Goal: Task Accomplishment & Management: Manage account settings

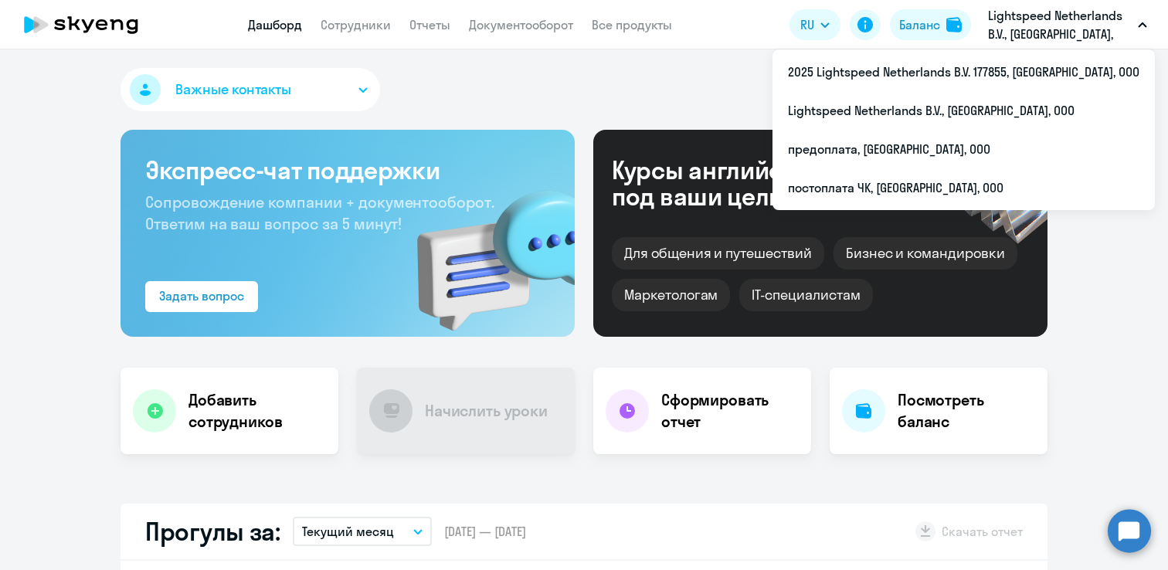
click at [1000, 22] on p "Lightspeed Netherlands B.V., [GEOGRAPHIC_DATA], ООО" at bounding box center [1060, 24] width 144 height 37
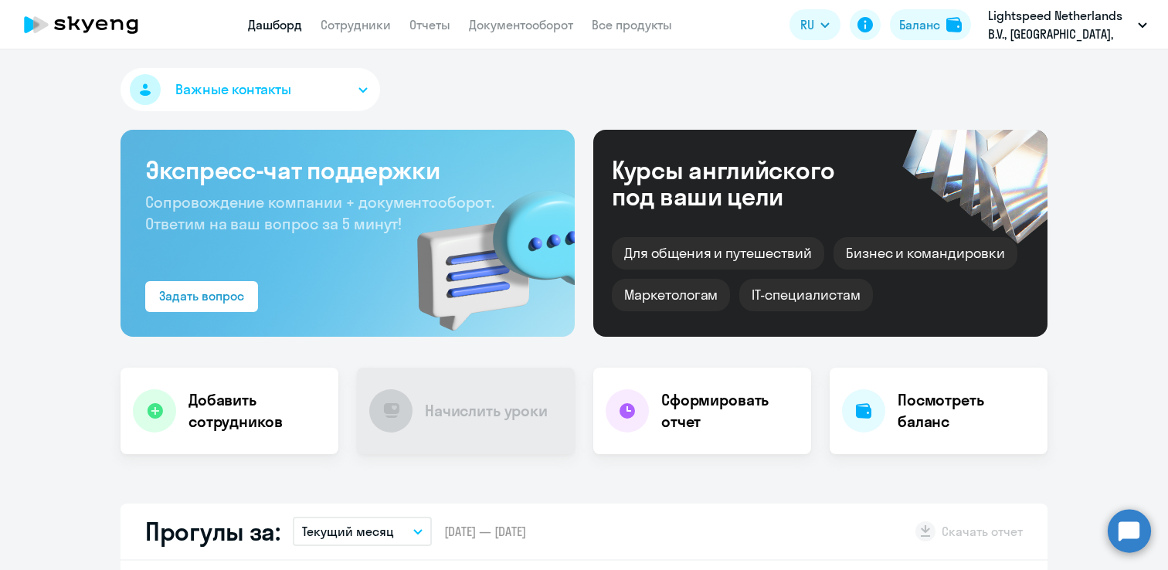
click at [1000, 20] on p "Lightspeed Netherlands B.V., [GEOGRAPHIC_DATA], ООО" at bounding box center [1060, 24] width 144 height 37
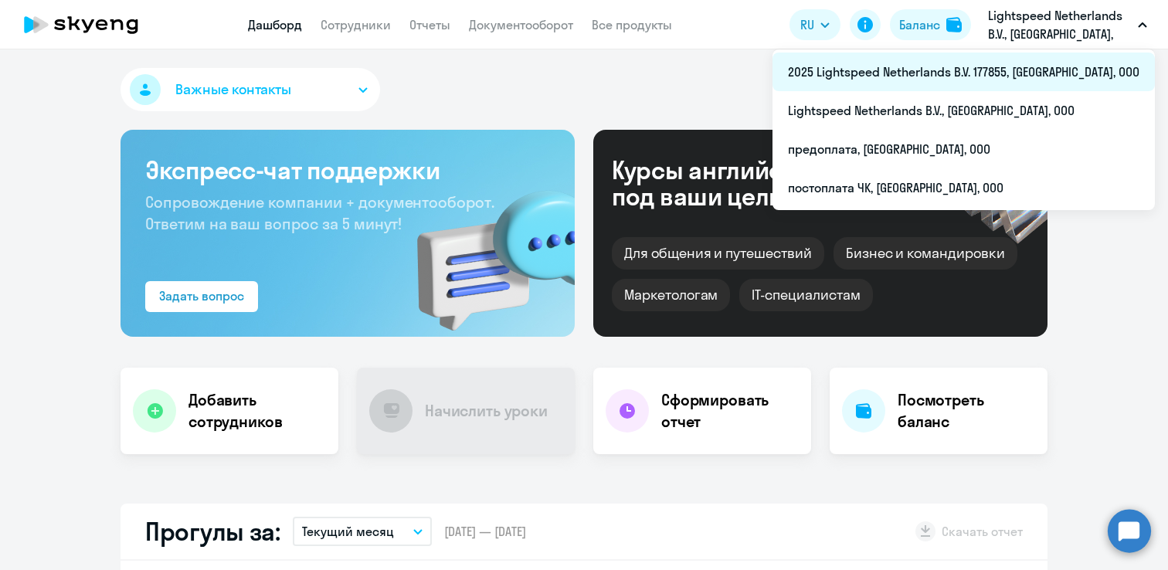
click at [978, 60] on li "2025 Lightspeed Netherlands B.V. 177855, [GEOGRAPHIC_DATA], ООО" at bounding box center [964, 72] width 383 height 39
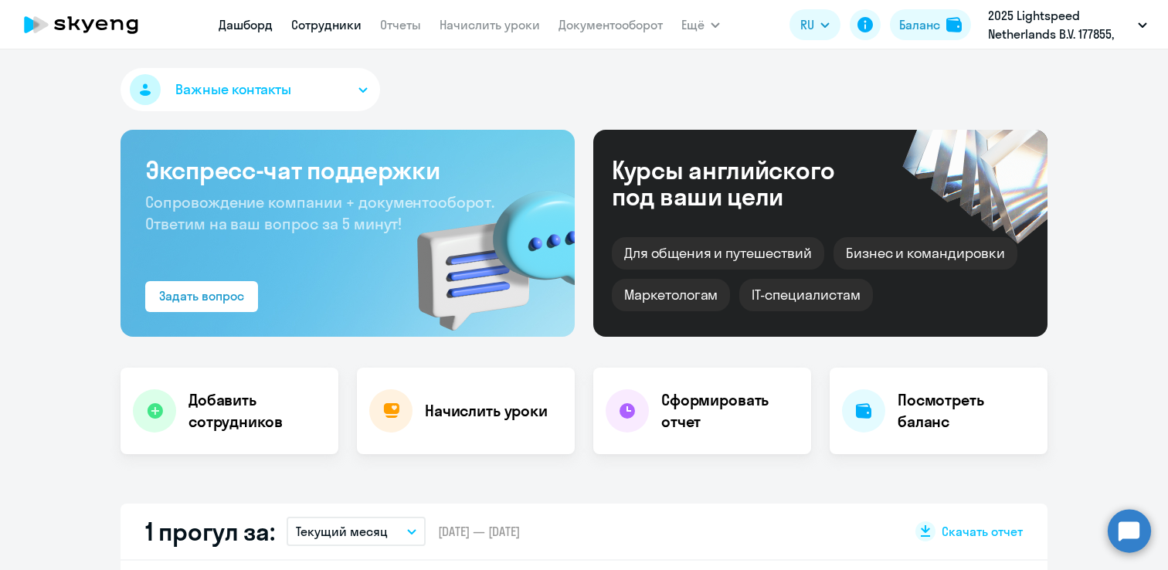
click at [308, 29] on link "Сотрудники" at bounding box center [326, 24] width 70 height 15
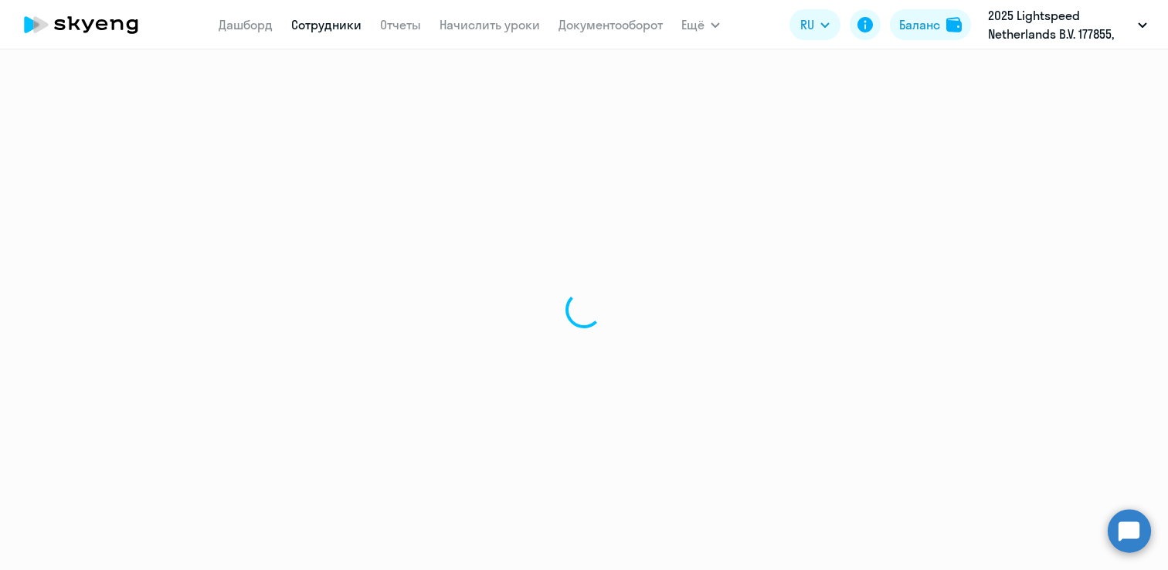
select select "30"
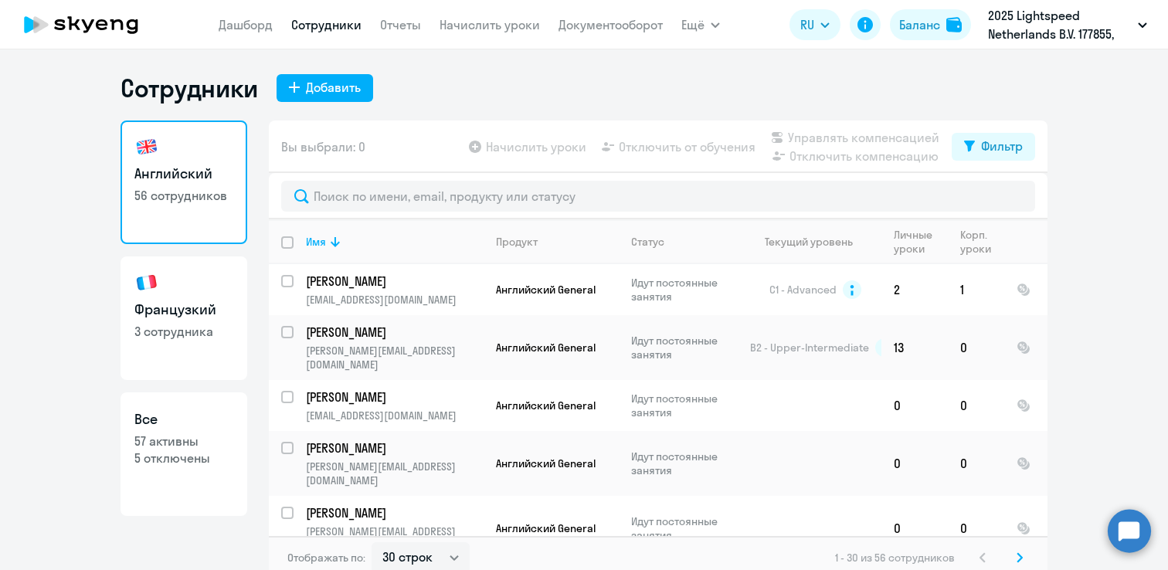
click at [213, 310] on h3 "Французкий" at bounding box center [183, 310] width 99 height 20
select select "30"
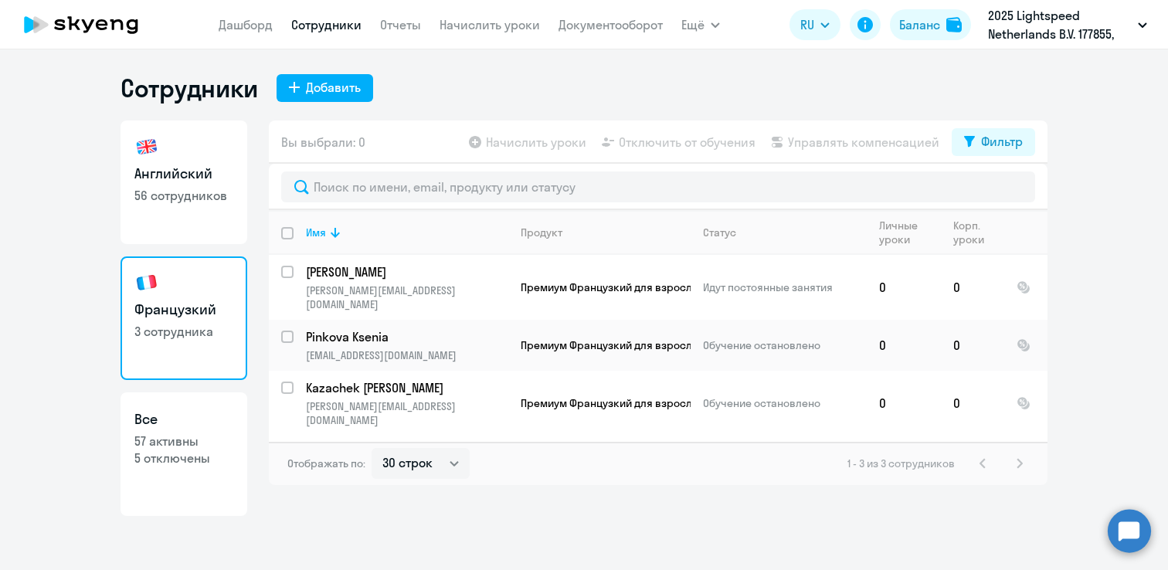
click at [182, 214] on link "Английский 56 сотрудников" at bounding box center [184, 183] width 127 height 124
select select "30"
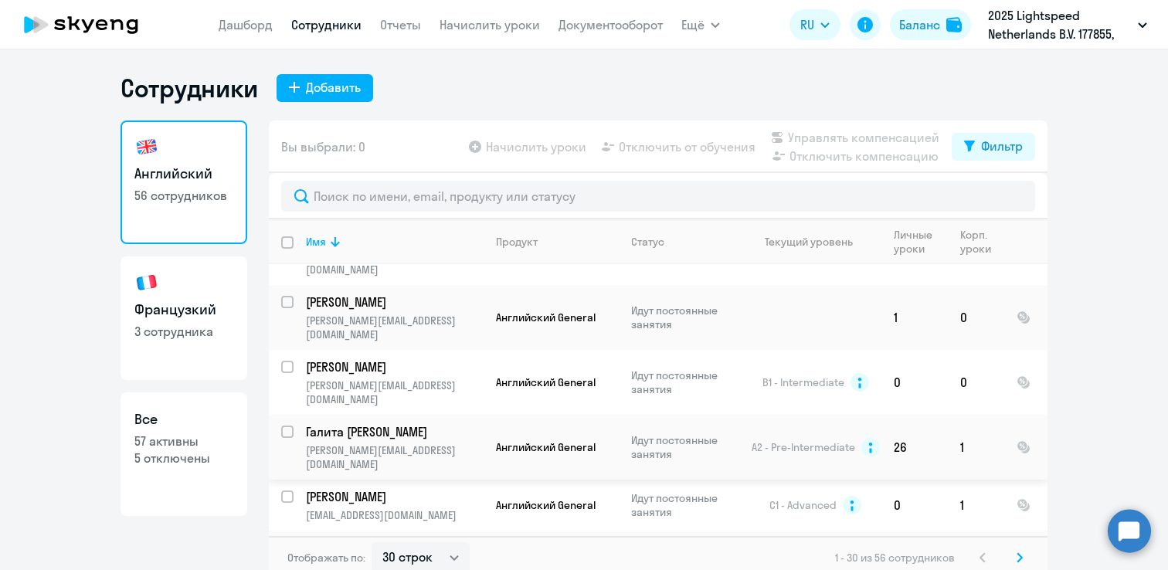
scroll to position [1265, 0]
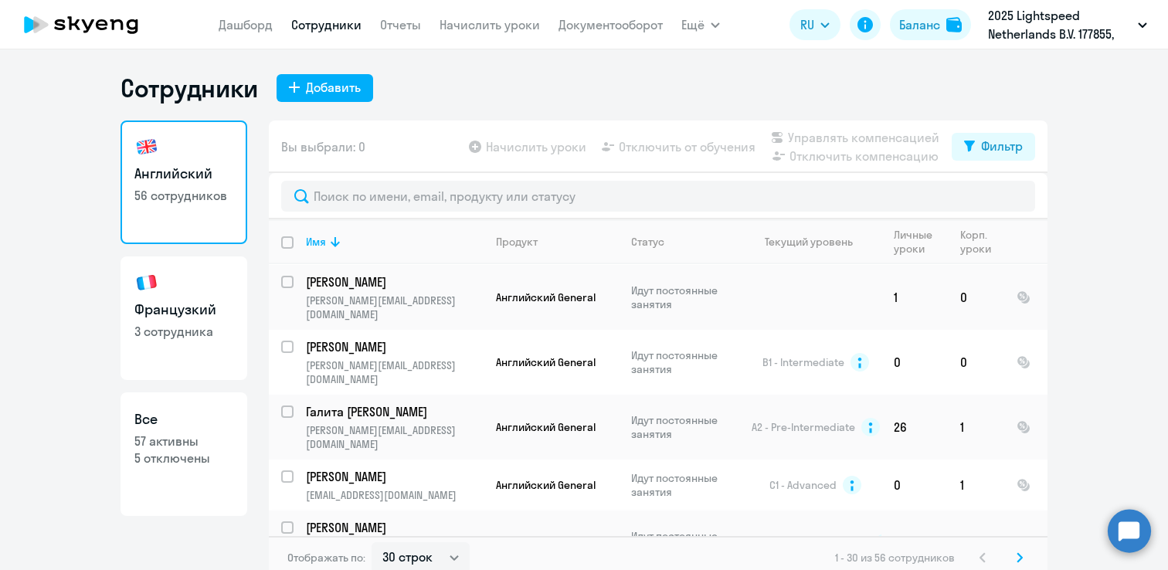
click at [387, 511] on td "[PERSON_NAME] [PERSON_NAME][EMAIL_ADDRESS][DOMAIN_NAME]" at bounding box center [389, 543] width 190 height 65
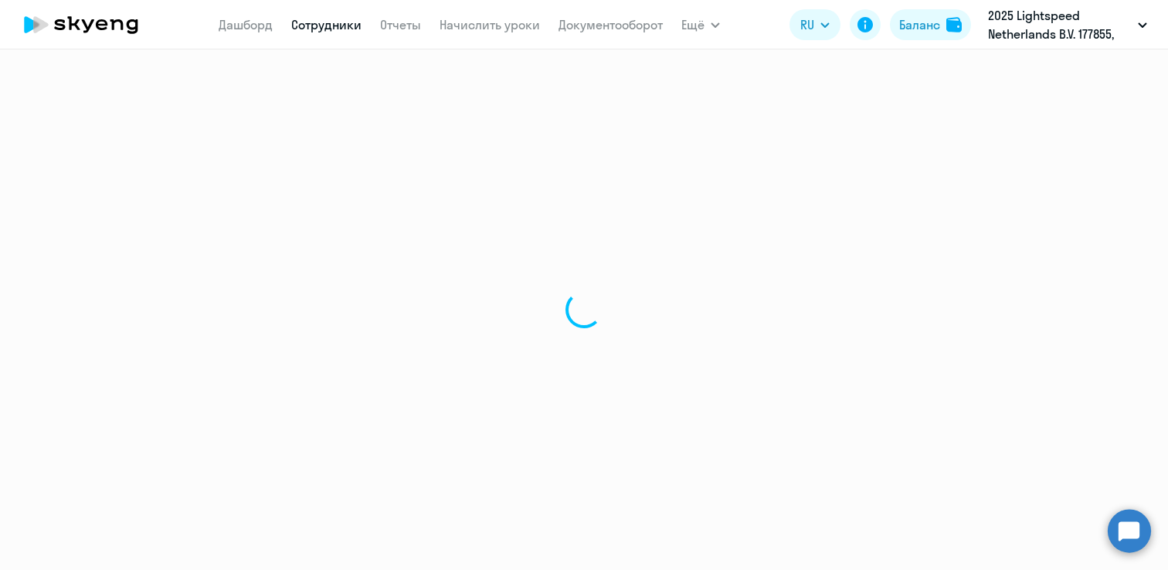
select select "english"
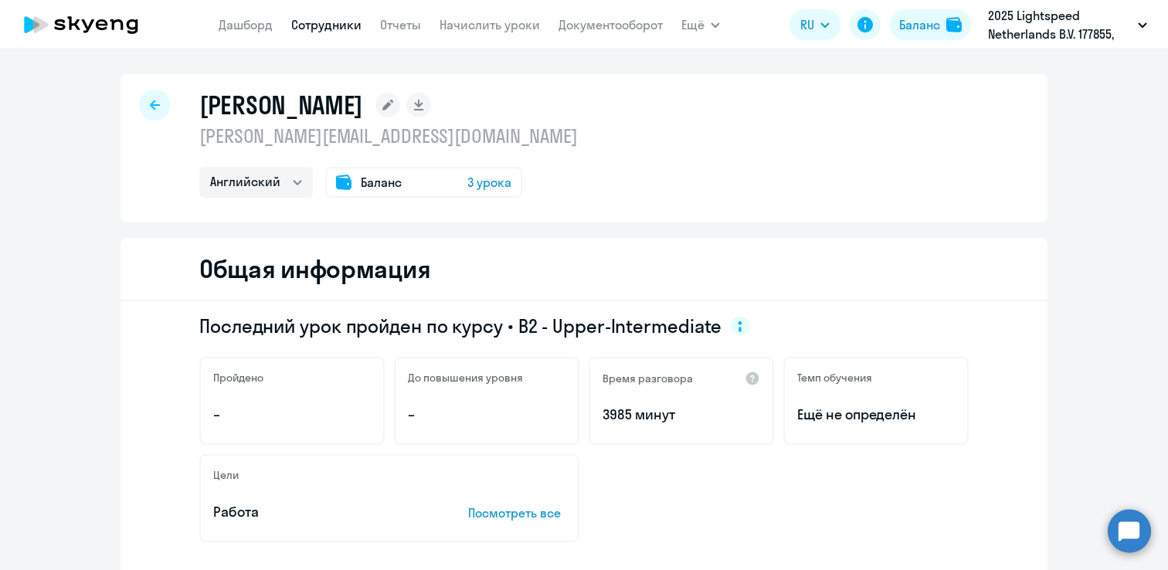
select select "30"
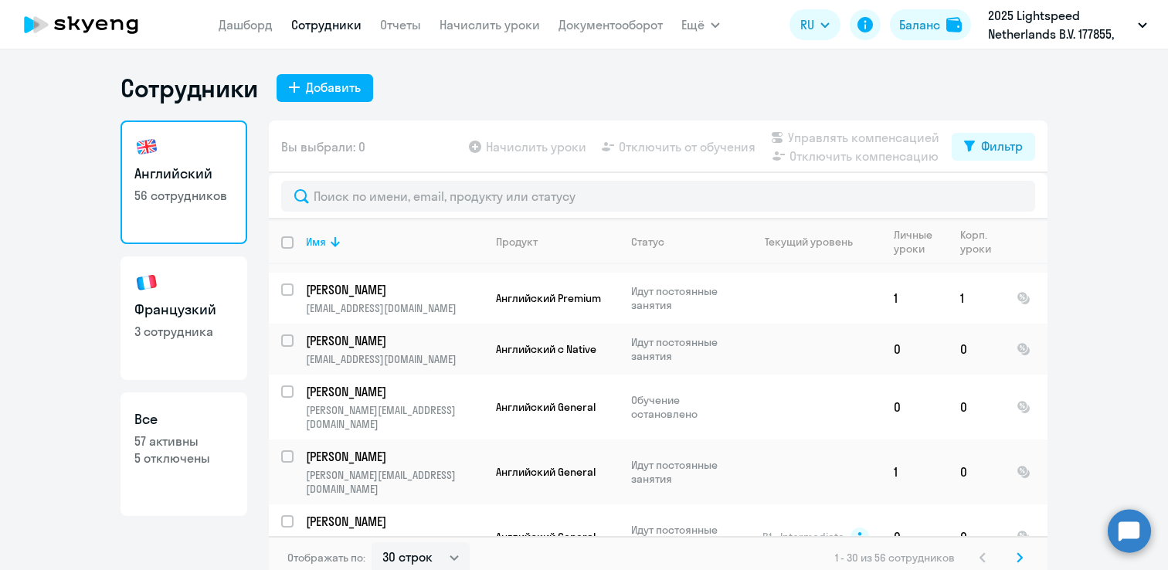
scroll to position [1092, 0]
checkbox input "true"
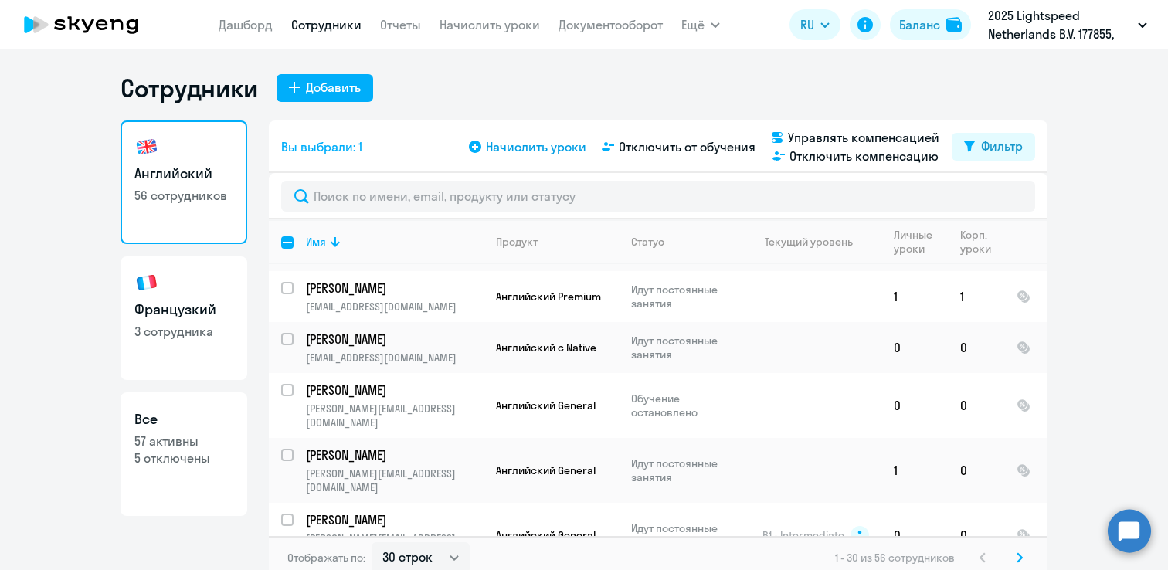
click at [549, 154] on span "Начислить уроки" at bounding box center [536, 147] width 100 height 19
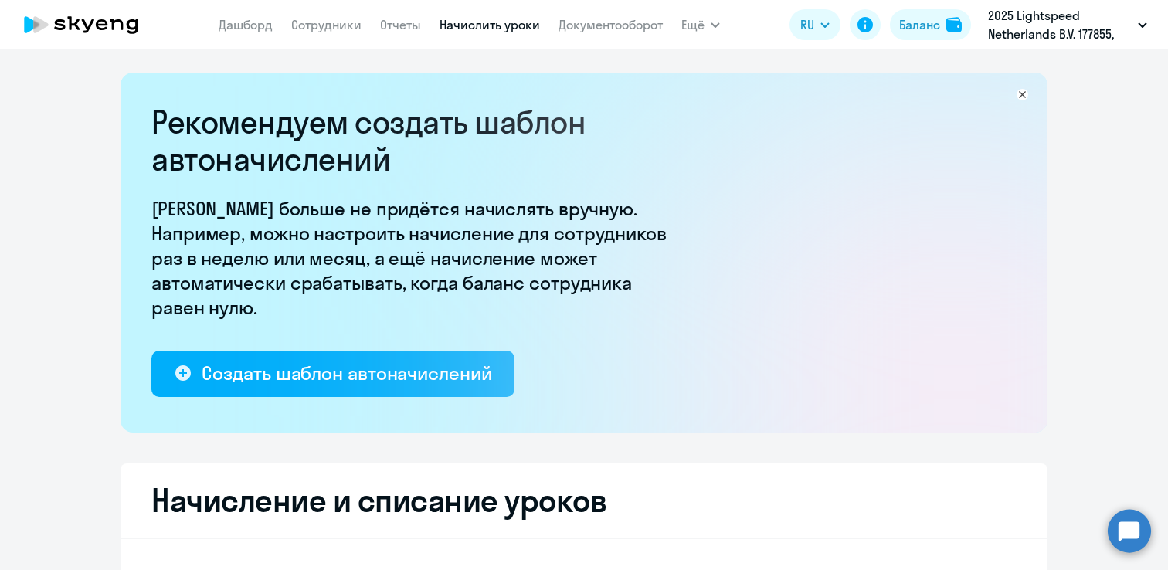
select select "10"
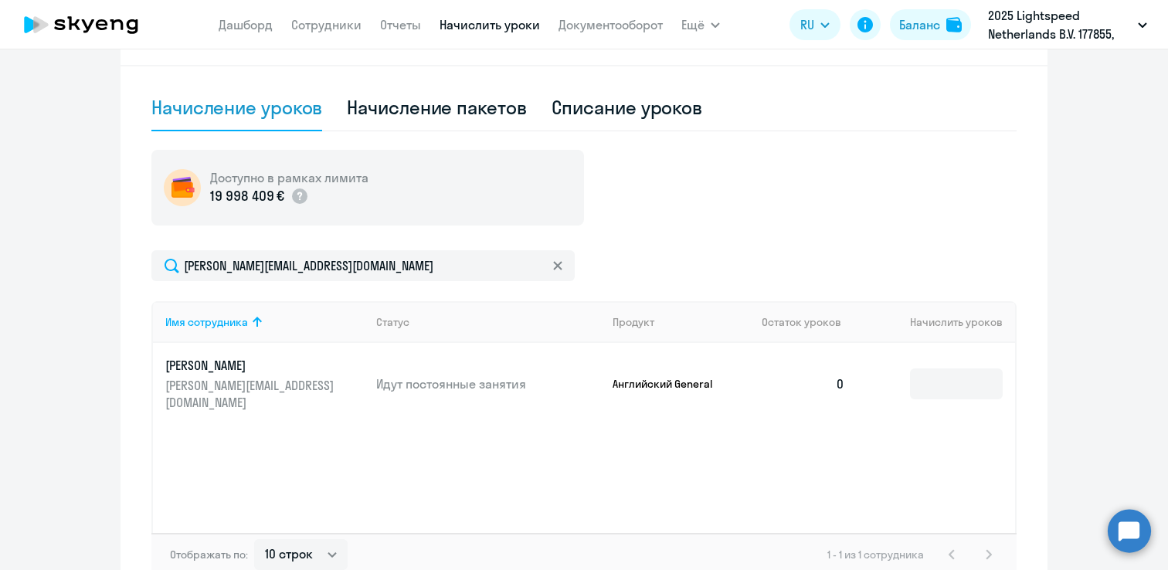
scroll to position [507, 0]
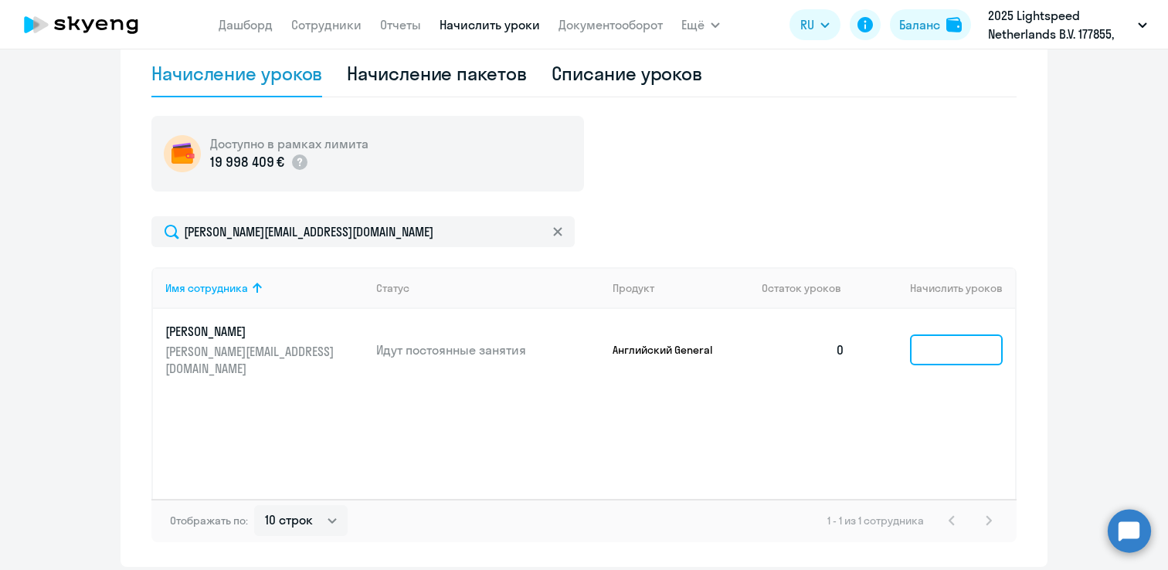
click at [961, 343] on input at bounding box center [956, 350] width 93 height 31
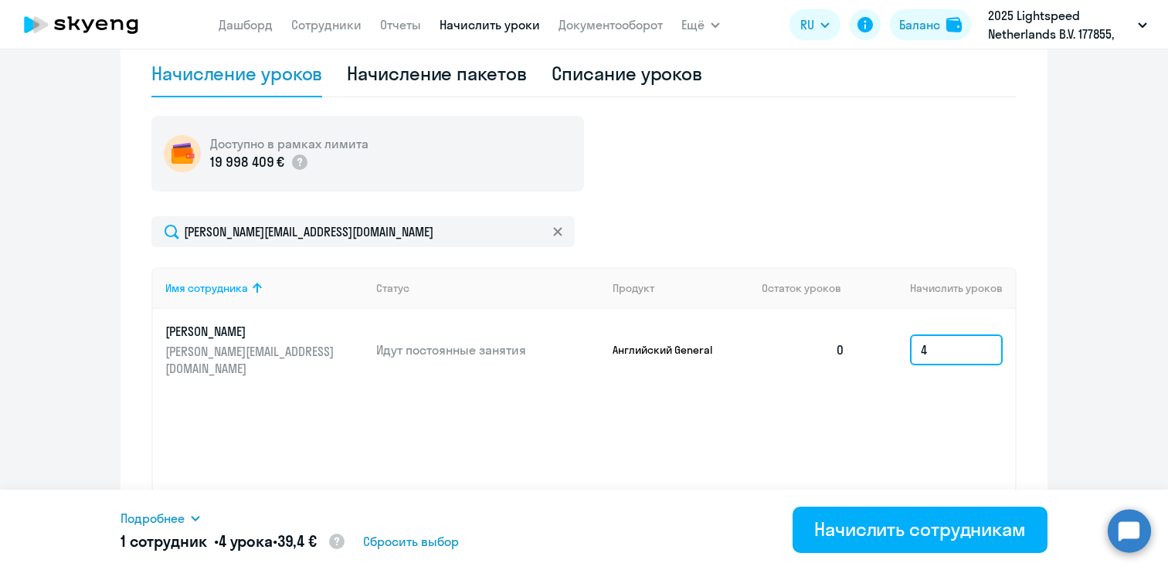
type input "4"
click at [904, 443] on div "Имя сотрудника Статус Продукт Остаток уроков [PERSON_NAME] уроков [PERSON_NAME]…" at bounding box center [584, 383] width 866 height 232
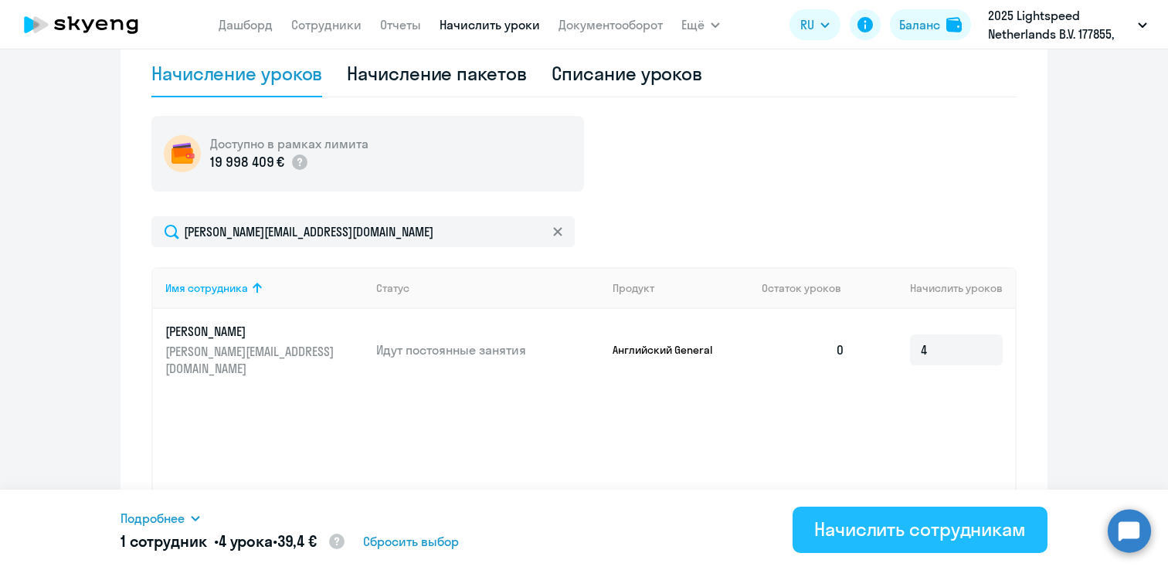
click at [869, 525] on div "Начислить сотрудникам" at bounding box center [920, 529] width 212 height 25
